Goal: Task Accomplishment & Management: Use online tool/utility

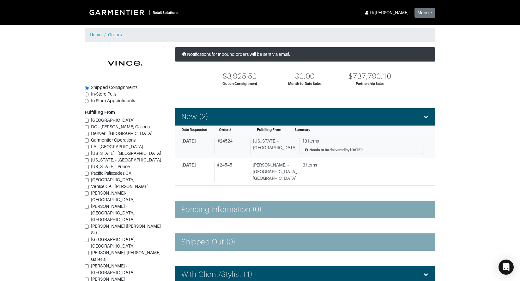
click at [238, 142] on div "# 24524" at bounding box center [230, 146] width 33 height 16
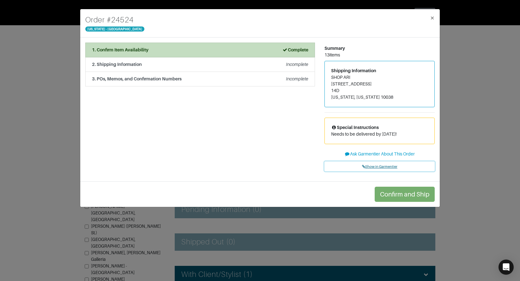
click at [383, 164] on link "Show in Garmentier" at bounding box center [379, 167] width 110 height 10
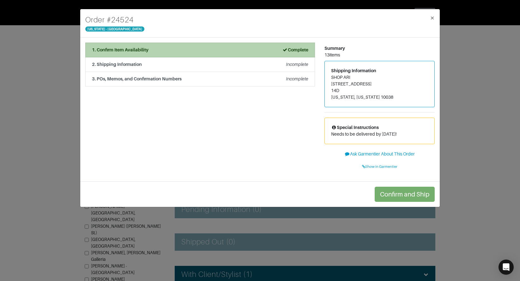
click at [157, 48] on div "1. Confirm Item Availability Complete" at bounding box center [200, 50] width 216 height 7
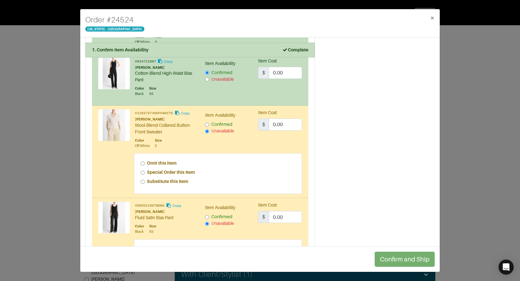
scroll to position [511, 0]
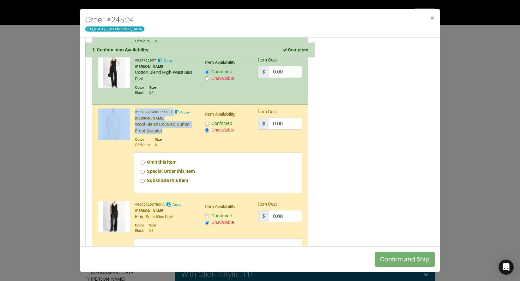
drag, startPoint x: 134, startPoint y: 124, endPoint x: 172, endPoint y: 129, distance: 37.5
click at [172, 129] on div "V129379749OFFWHITE Copy VINCE Wool-Blend Collared Button-Front Sweater Color Of…" at bounding box center [146, 128] width 97 height 39
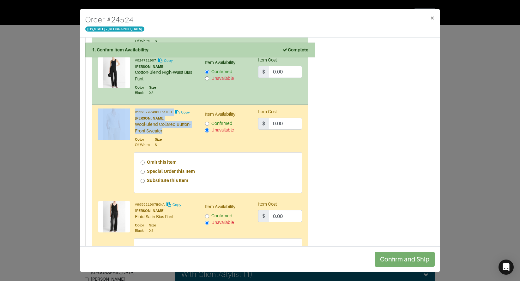
copy div "V129379749OFFWHITE Copy VINCE Wool-Blend Collared Button-Front Sweater"
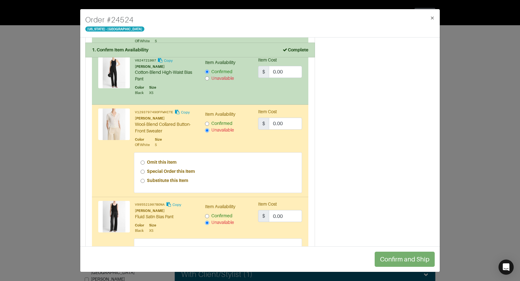
click at [119, 161] on div "Omit this item Special Order this Item Substitute this Item" at bounding box center [199, 173] width 213 height 41
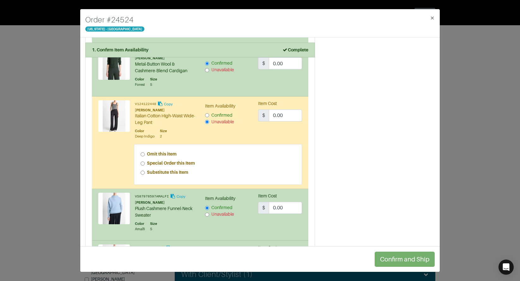
scroll to position [167, 0]
drag, startPoint x: 143, startPoint y: 118, endPoint x: 140, endPoint y: 117, distance: 3.3
click at [143, 118] on div "Italian Cotton High-Waist Wide-Leg Pant" at bounding box center [165, 118] width 61 height 13
drag, startPoint x: 135, startPoint y: 117, endPoint x: 158, endPoint y: 118, distance: 23.4
click at [156, 117] on div "Italian Cotton High-Waist Wide-Leg Pant" at bounding box center [165, 118] width 61 height 13
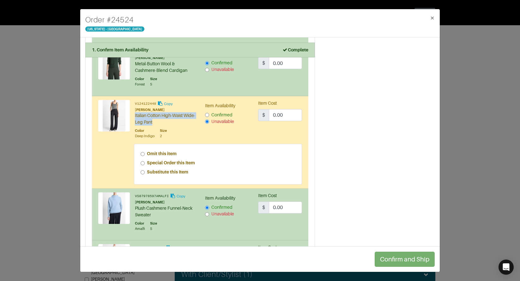
drag, startPoint x: 168, startPoint y: 122, endPoint x: 135, endPoint y: 118, distance: 33.0
click at [135, 118] on div "Italian Cotton High-Waist Wide-Leg Pant" at bounding box center [165, 118] width 61 height 13
copy div "Italian Cotton High-Waist Wide-Leg Pant"
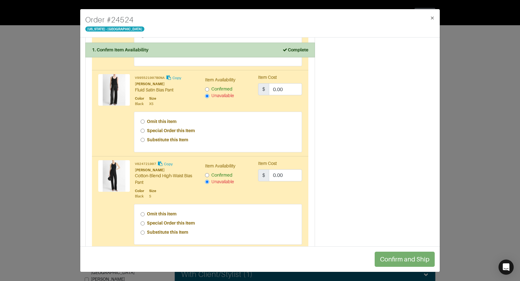
scroll to position [629, 0]
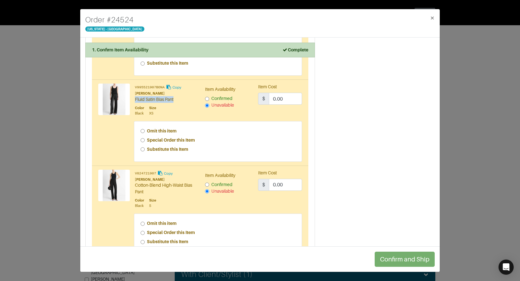
drag, startPoint x: 135, startPoint y: 99, endPoint x: 175, endPoint y: 99, distance: 40.1
click at [175, 99] on div "Fluid Satin Bias Pant" at bounding box center [165, 99] width 61 height 7
copy div "Fluid Satin Bias Pant"
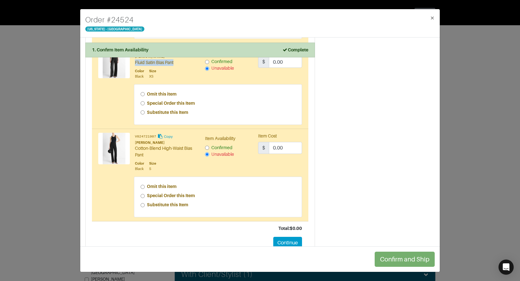
scroll to position [669, 0]
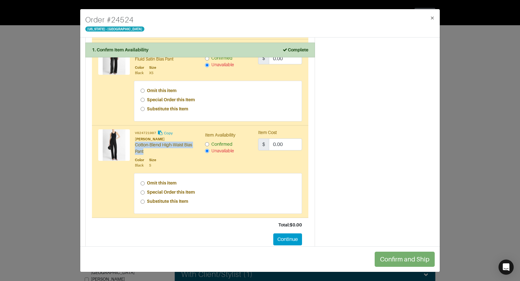
drag, startPoint x: 135, startPoint y: 145, endPoint x: 145, endPoint y: 150, distance: 11.2
click at [145, 150] on div "Cotton-Blend High-Waist Bias Pant" at bounding box center [165, 148] width 61 height 13
copy div "Cotton-Blend High-Waist Bias Pant"
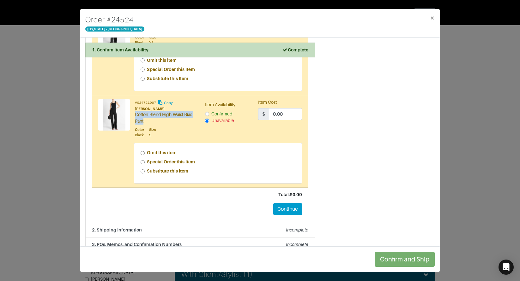
scroll to position [705, 0]
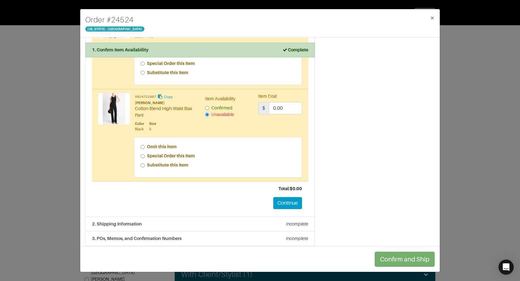
click at [60, 91] on div "Order # 24524 New York - 5th Avenue × 1. Confirm Item Availability Complete Con…" at bounding box center [260, 140] width 520 height 281
